Goal: Transaction & Acquisition: Obtain resource

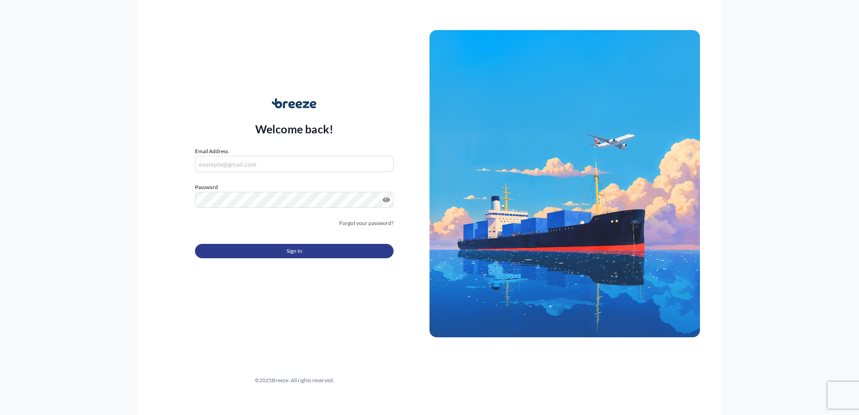
type input "[PERSON_NAME][EMAIL_ADDRESS][DOMAIN_NAME]"
click at [339, 255] on button "Sign In" at bounding box center [294, 251] width 199 height 14
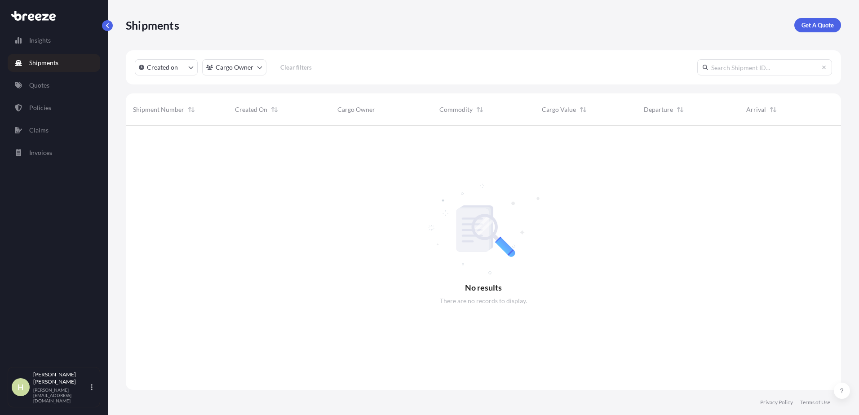
scroll to position [7, 7]
click at [827, 22] on p "Get A Quote" at bounding box center [817, 25] width 32 height 9
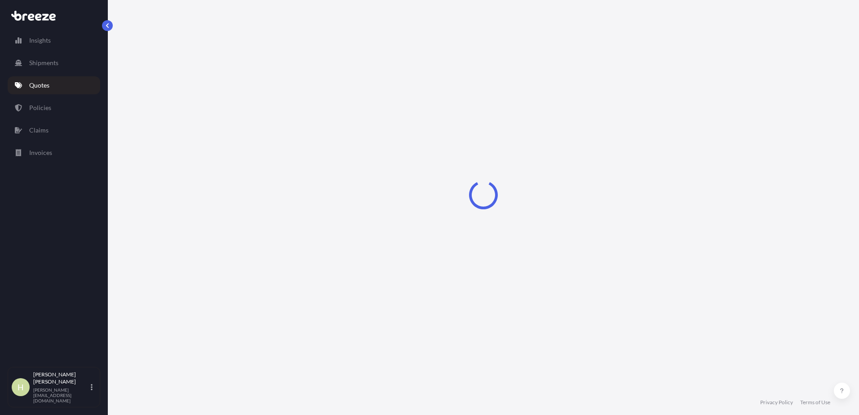
select select "Sea"
select select "1"
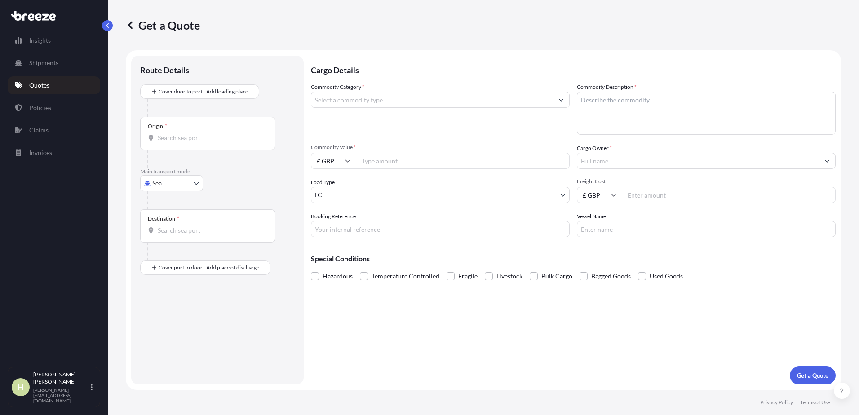
click at [376, 104] on input "Commodity Category *" at bounding box center [432, 100] width 242 height 16
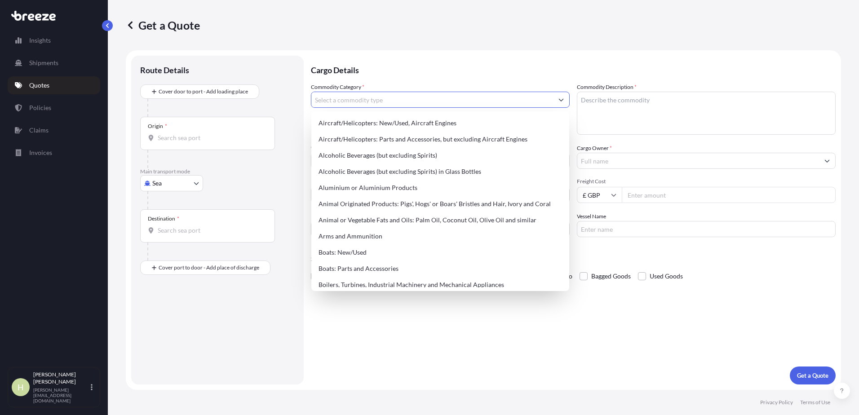
paste input "TERBIUM OXIDE"
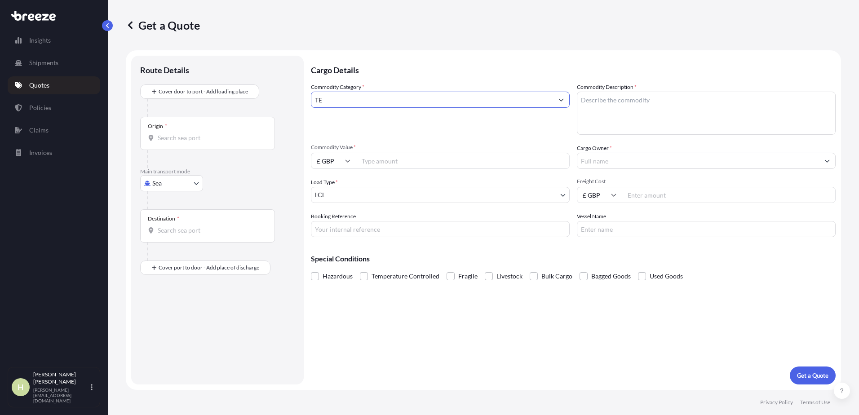
type input "T"
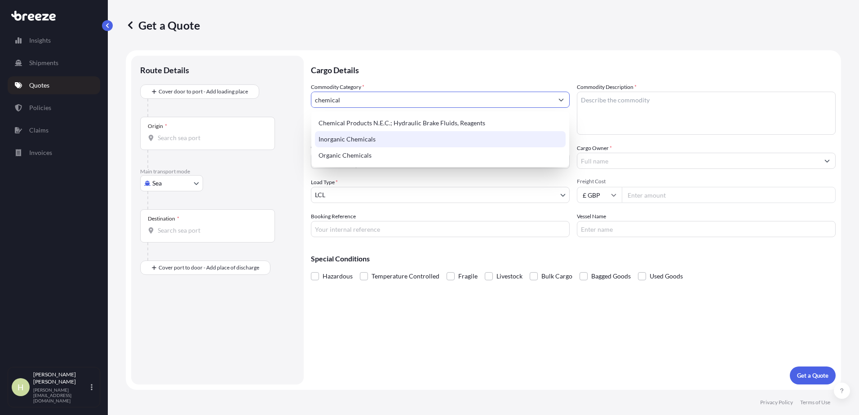
click at [420, 143] on div "Inorganic Chemicals" at bounding box center [440, 139] width 251 height 16
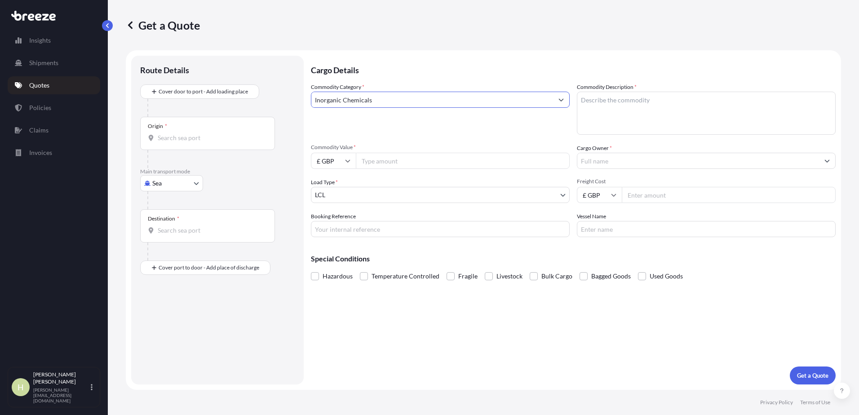
type input "Inorganic Chemicals"
click at [624, 102] on textarea "Commodity Description *" at bounding box center [706, 113] width 259 height 43
paste textarea "TERBIUM OXIDE"
type textarea "TERBIUM OXIDE"
click at [434, 165] on input "Commodity Value *" at bounding box center [463, 161] width 214 height 16
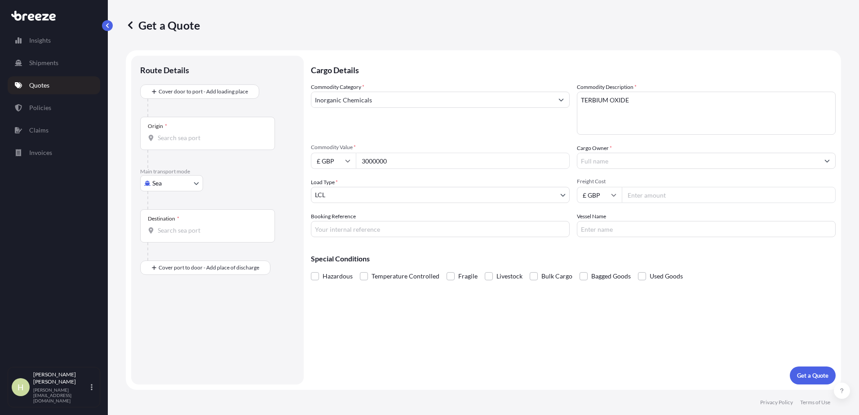
click at [376, 160] on input "3000000" at bounding box center [463, 161] width 214 height 16
type input "3000000"
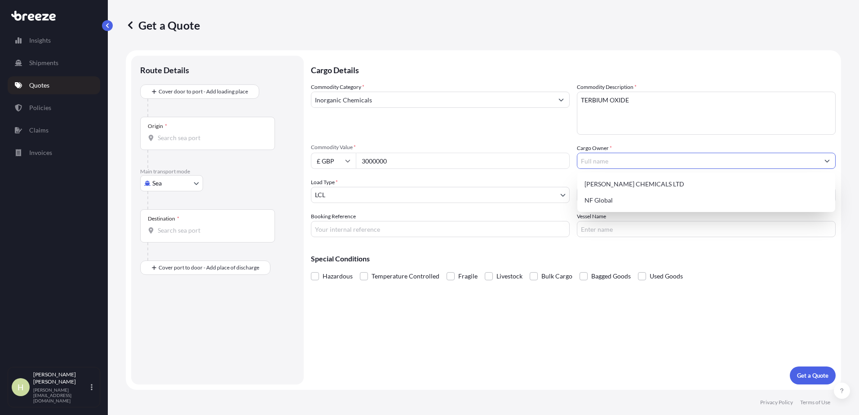
click at [624, 164] on input "Cargo Owner *" at bounding box center [698, 161] width 242 height 16
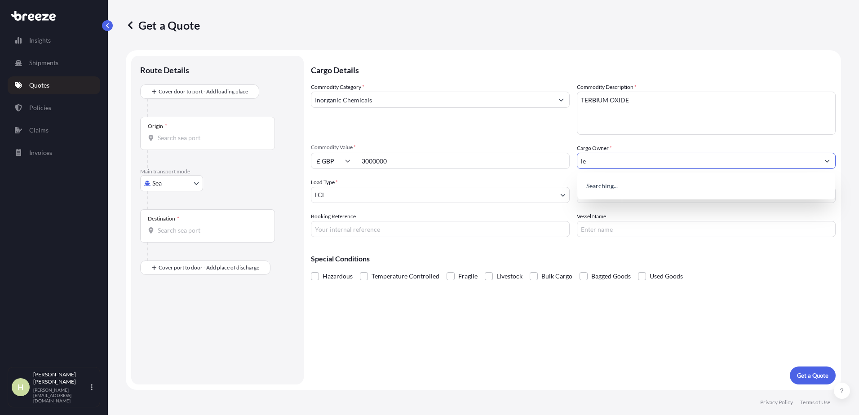
type input "l"
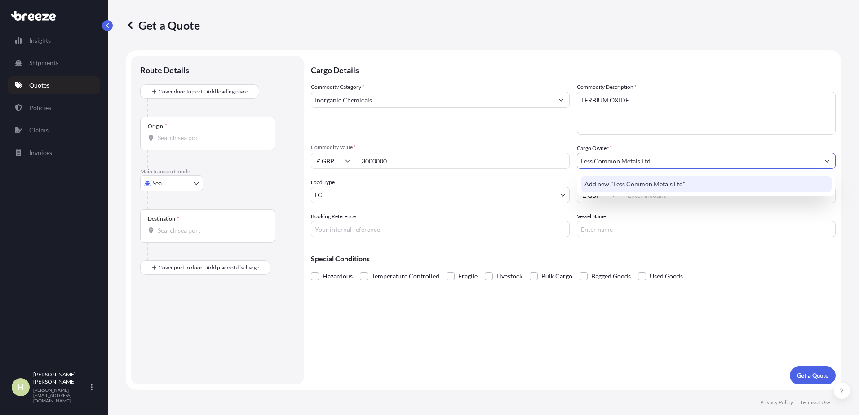
type input "Less Common Metals Ltd"
click at [556, 331] on div "Cargo Details Commodity Category * Inorganic Chemicals Commodity Description * …" at bounding box center [573, 220] width 525 height 329
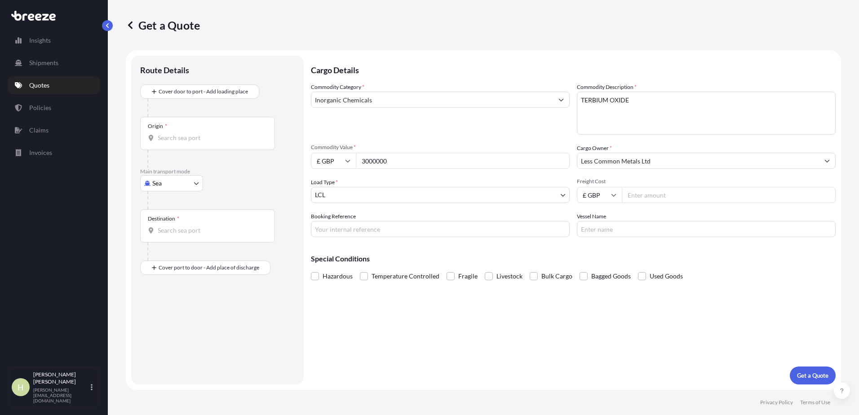
click at [645, 193] on input "Freight Cost" at bounding box center [729, 195] width 214 height 16
type input "260.00"
click at [526, 159] on input "3000000" at bounding box center [463, 161] width 214 height 16
type input "3000000.00"
click at [197, 135] on div "Cover door to port - Add loading place Place of loading Road Road Rail Origin *…" at bounding box center [217, 179] width 155 height 190
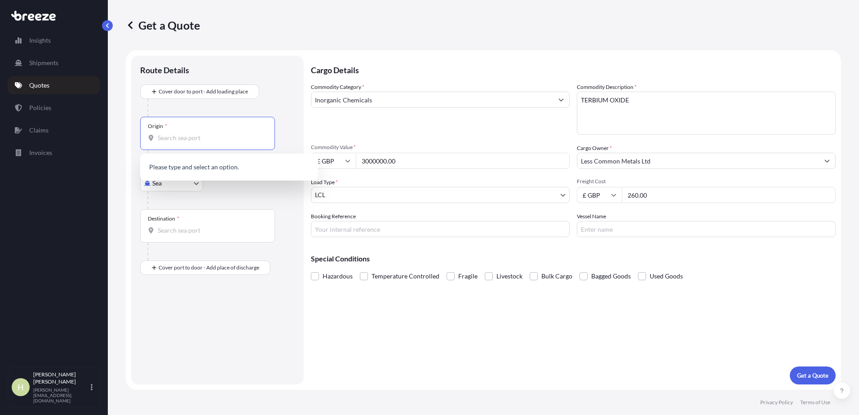
click at [196, 137] on input "Origin *" at bounding box center [211, 137] width 106 height 9
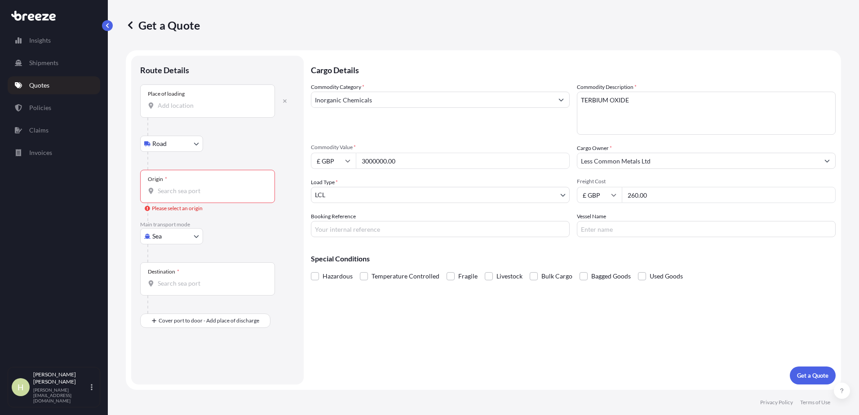
click at [199, 106] on input "Place of loading" at bounding box center [211, 105] width 106 height 9
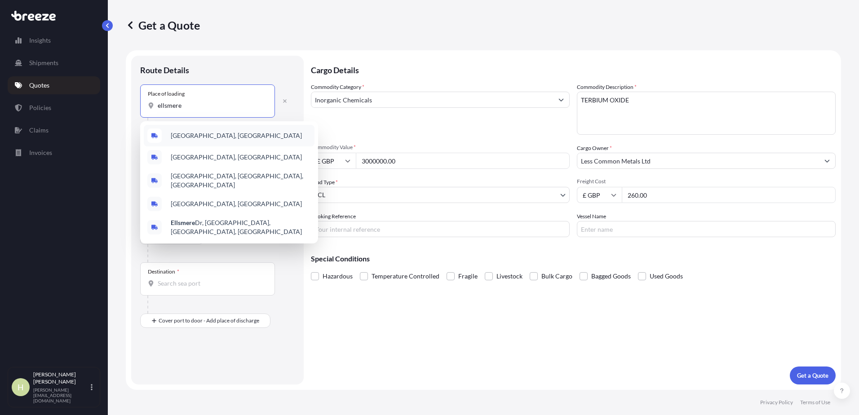
click at [197, 138] on div "[GEOGRAPHIC_DATA], [GEOGRAPHIC_DATA]" at bounding box center [229, 136] width 171 height 22
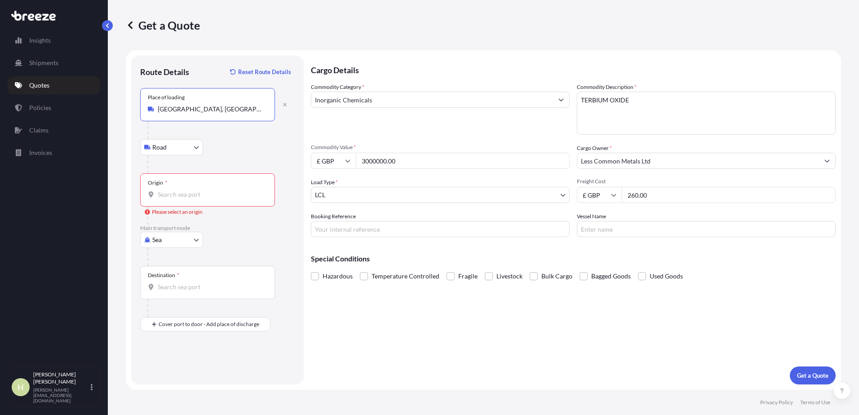
type input "[GEOGRAPHIC_DATA], [GEOGRAPHIC_DATA]"
click at [188, 196] on input "Origin * Please select an origin" at bounding box center [211, 194] width 106 height 9
type input "GBLGP - [GEOGRAPHIC_DATA], [GEOGRAPHIC_DATA]"
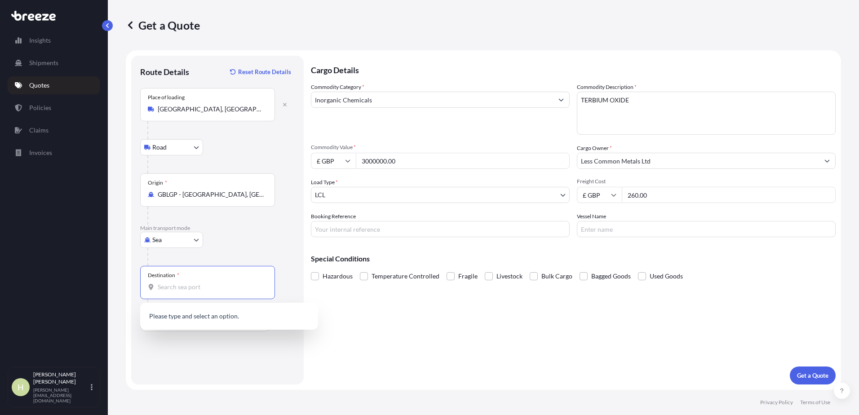
click at [193, 283] on input "Destination *" at bounding box center [211, 287] width 106 height 9
type input "[PERSON_NAME]"
click at [435, 324] on div "Cargo Details Commodity Category * Inorganic Chemicals Commodity Description * …" at bounding box center [573, 220] width 525 height 329
drag, startPoint x: 189, startPoint y: 290, endPoint x: 146, endPoint y: 293, distance: 42.3
click at [151, 292] on div "Destination * [PERSON_NAME]" at bounding box center [207, 282] width 135 height 33
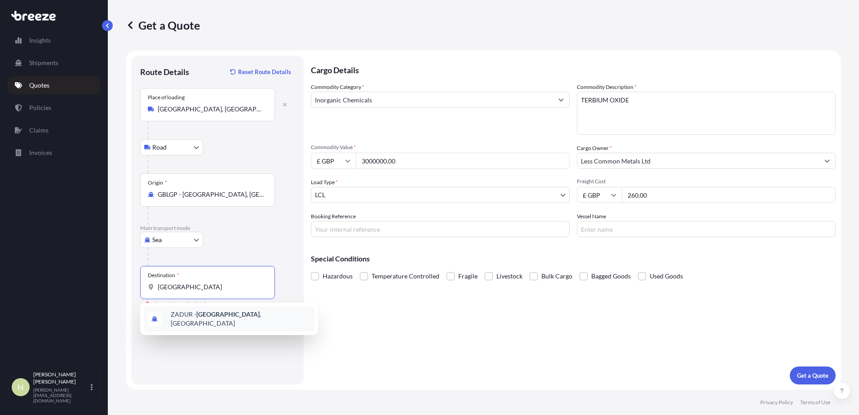
click at [191, 317] on span "ZADUR - [GEOGRAPHIC_DATA] , [GEOGRAPHIC_DATA]" at bounding box center [241, 319] width 140 height 18
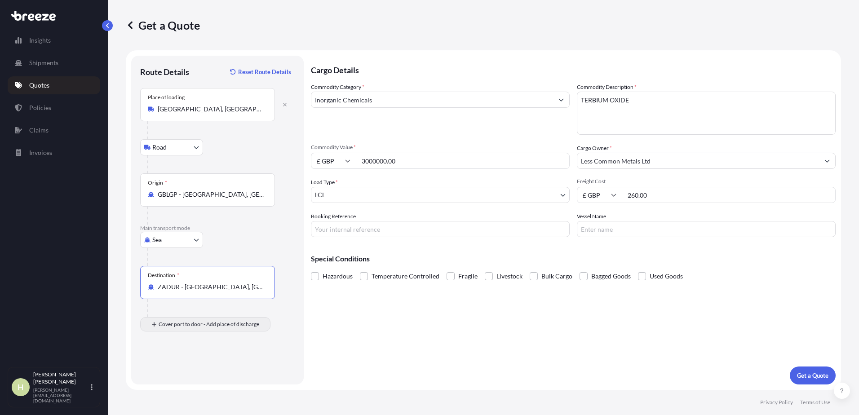
type input "ZADUR - [GEOGRAPHIC_DATA], [GEOGRAPHIC_DATA]"
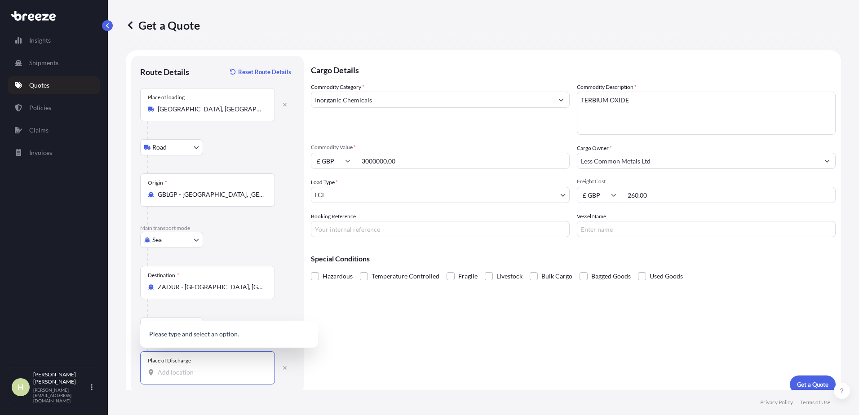
click at [194, 375] on input "Place of Discharge" at bounding box center [211, 372] width 106 height 9
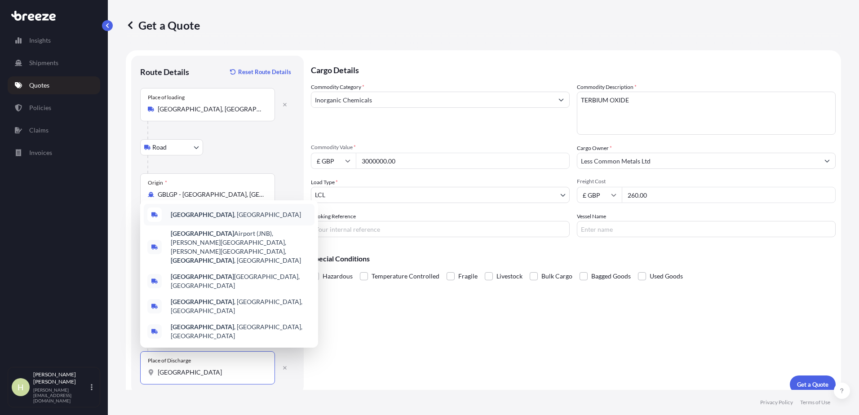
click at [260, 225] on div "[GEOGRAPHIC_DATA] , [GEOGRAPHIC_DATA]" at bounding box center [229, 215] width 171 height 22
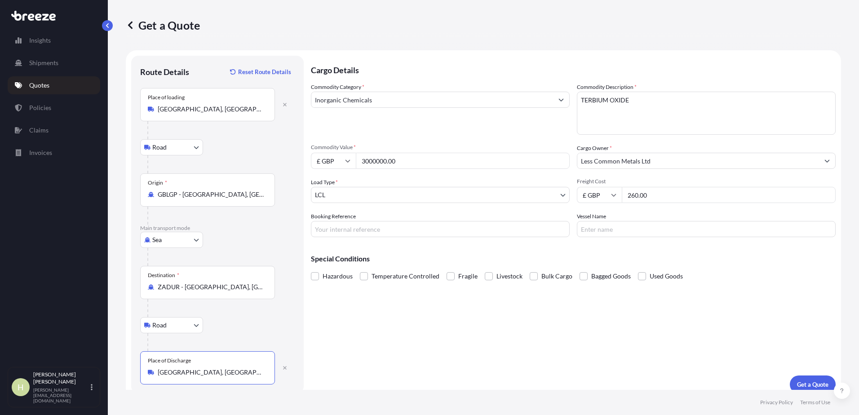
type input "[GEOGRAPHIC_DATA], [GEOGRAPHIC_DATA]"
click at [332, 155] on input "£ GBP" at bounding box center [333, 161] width 45 height 16
click at [814, 380] on button "Get a Quote" at bounding box center [813, 385] width 46 height 18
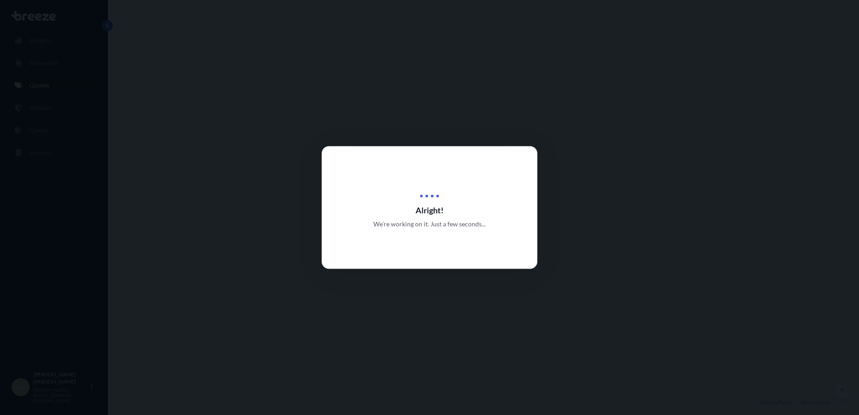
select select "Road"
select select "Sea"
select select "Road"
select select "1"
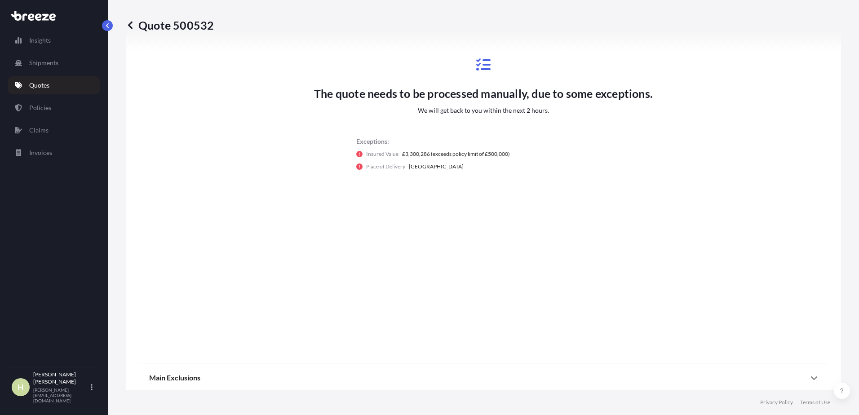
scroll to position [558, 0]
